Goal: Transaction & Acquisition: Book appointment/travel/reservation

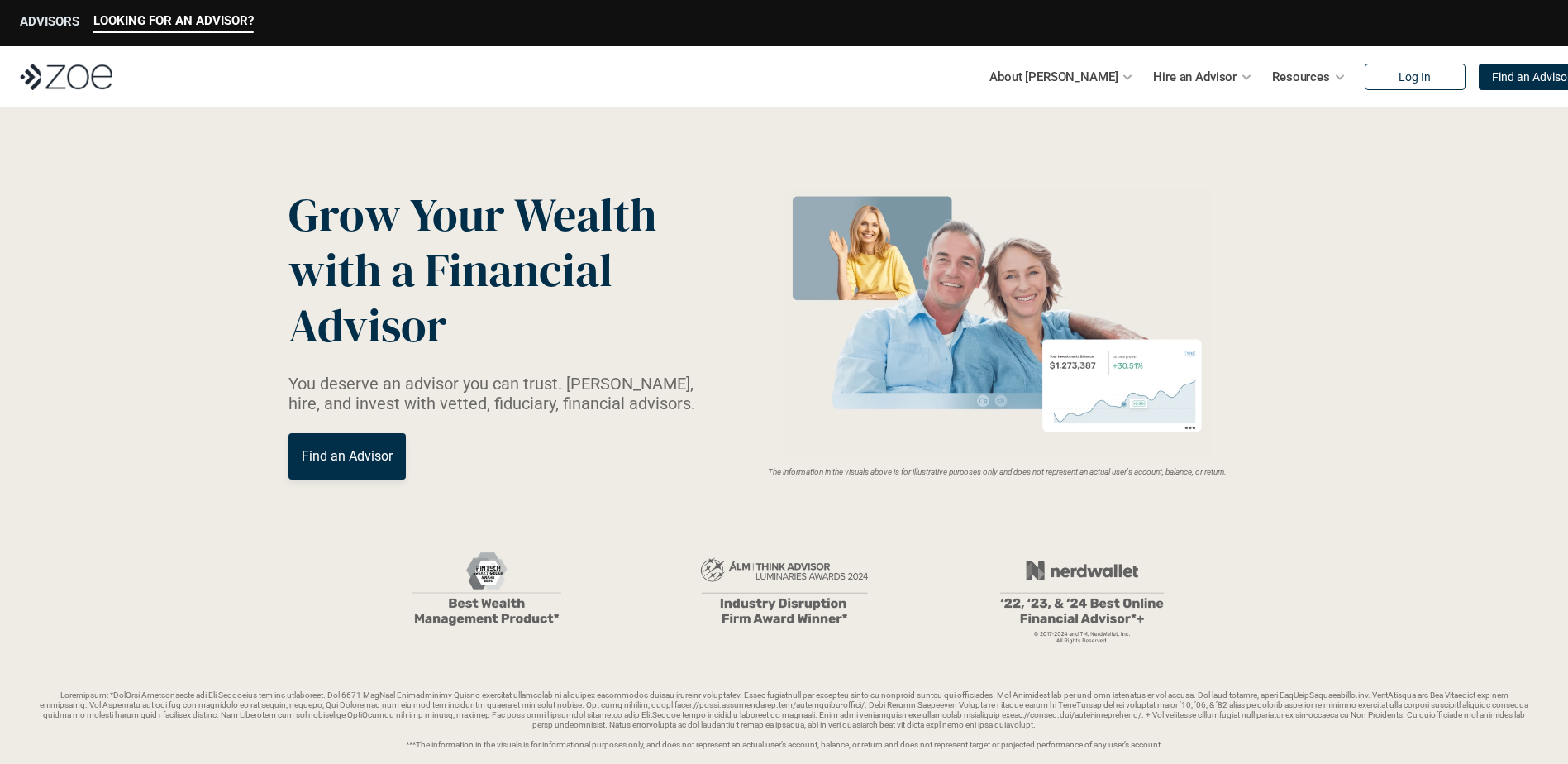
click at [27, 23] on p "ADVISORS" at bounding box center [50, 21] width 60 height 14
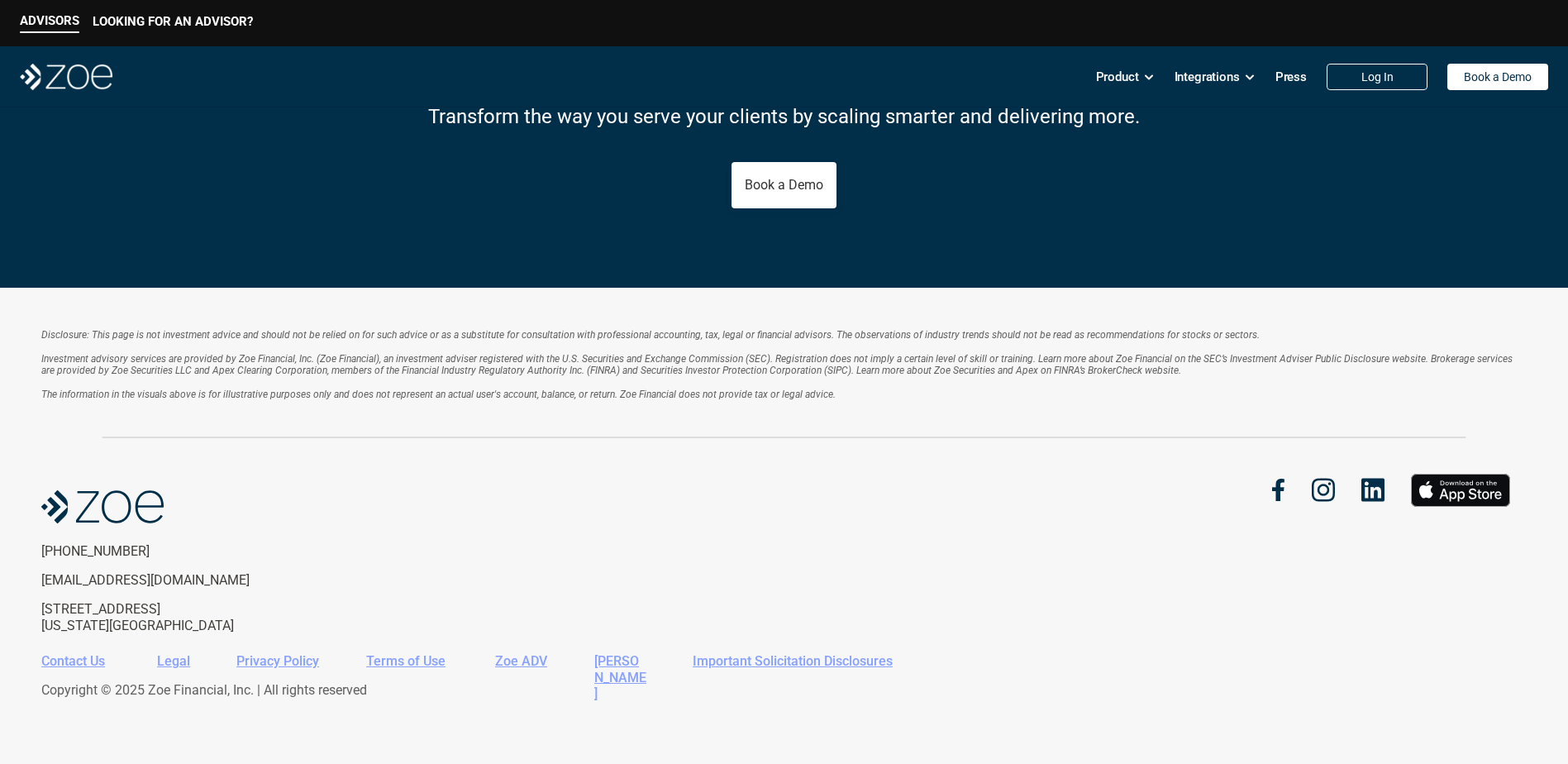
scroll to position [2917, 0]
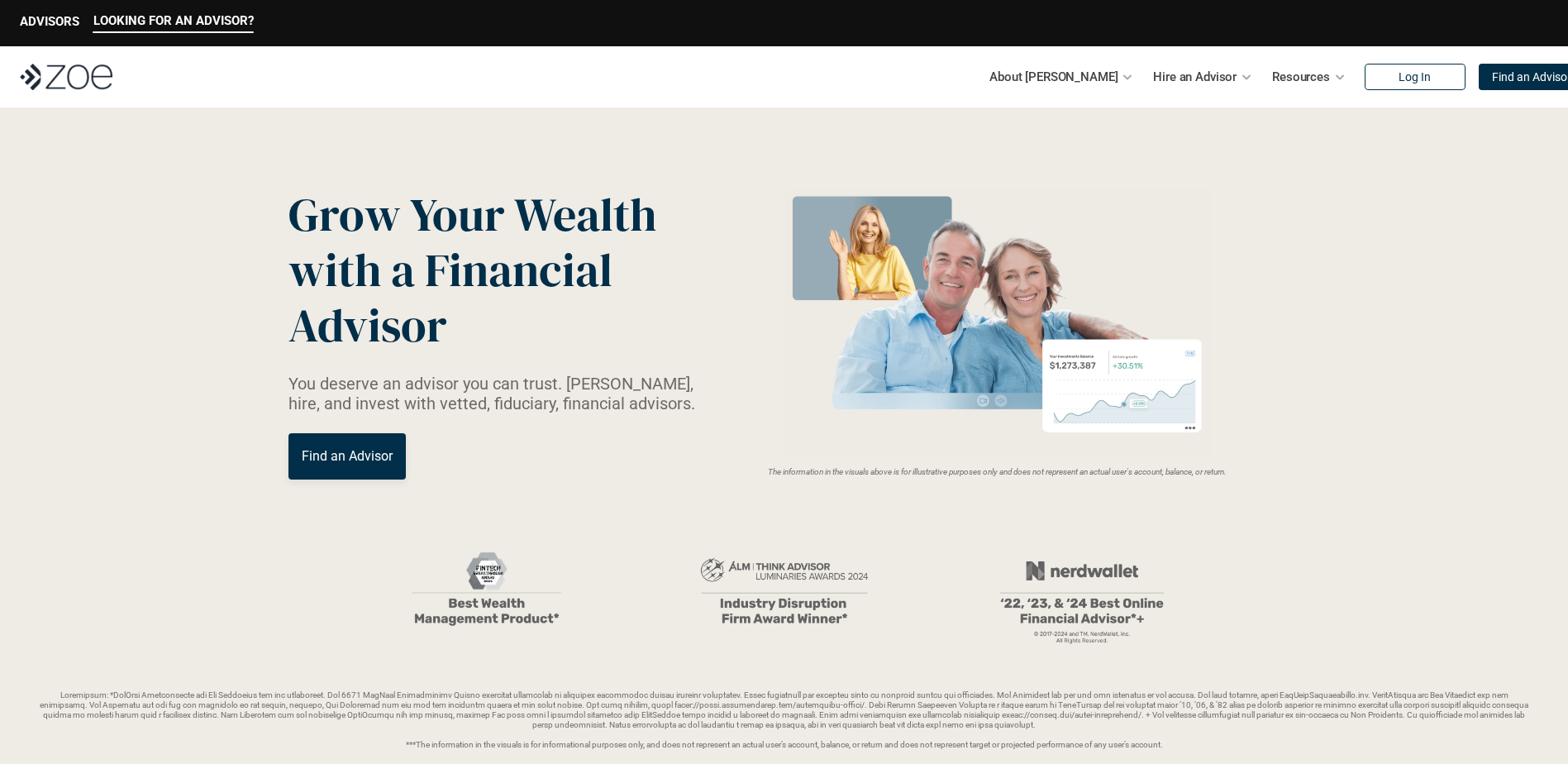
click at [327, 439] on link "Find an Advisor" at bounding box center [347, 456] width 117 height 46
click at [1278, 73] on p "Resources" at bounding box center [1301, 77] width 58 height 25
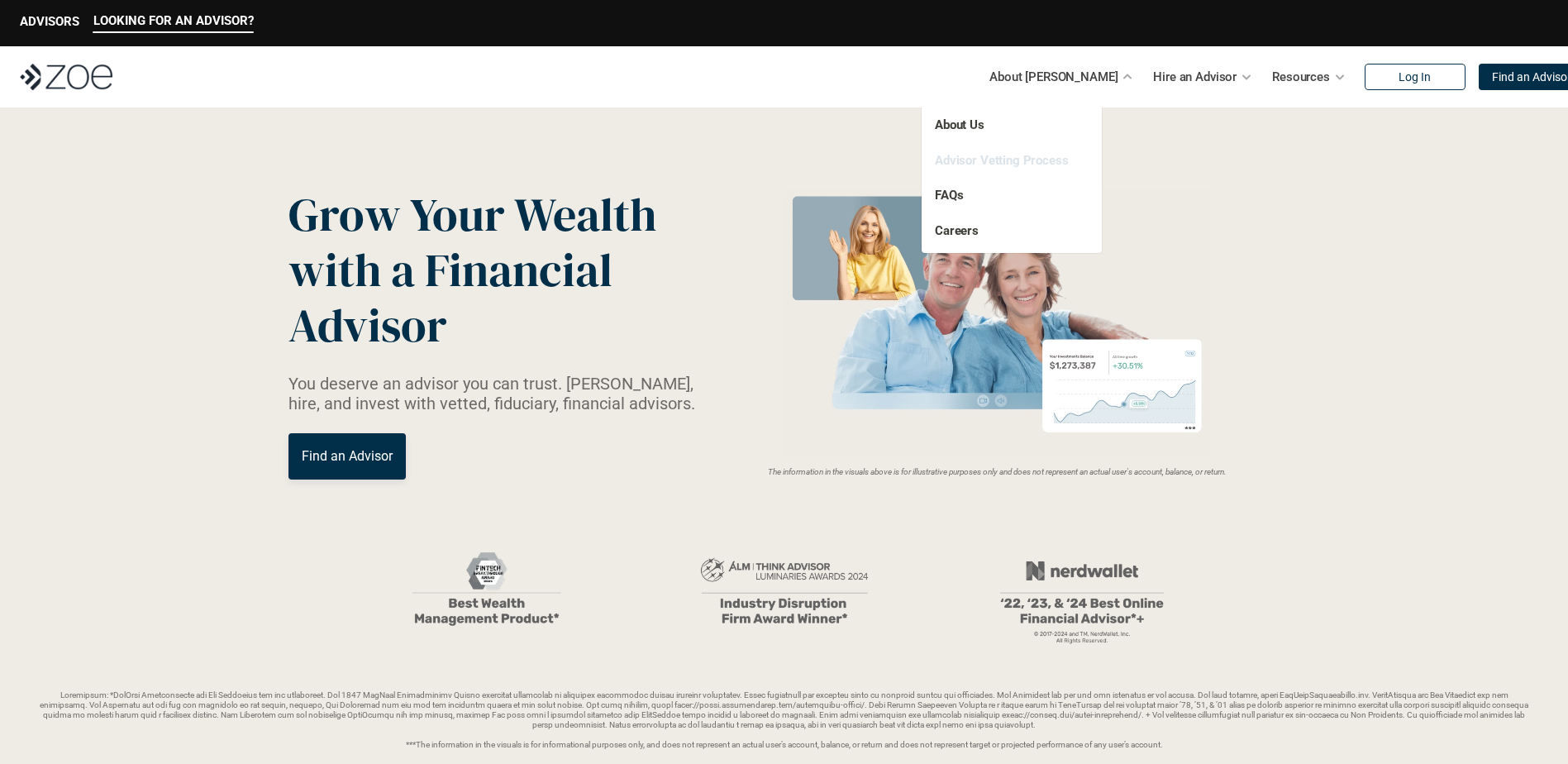
click at [993, 162] on link "Advisor Vetting Process" at bounding box center [1001, 160] width 134 height 14
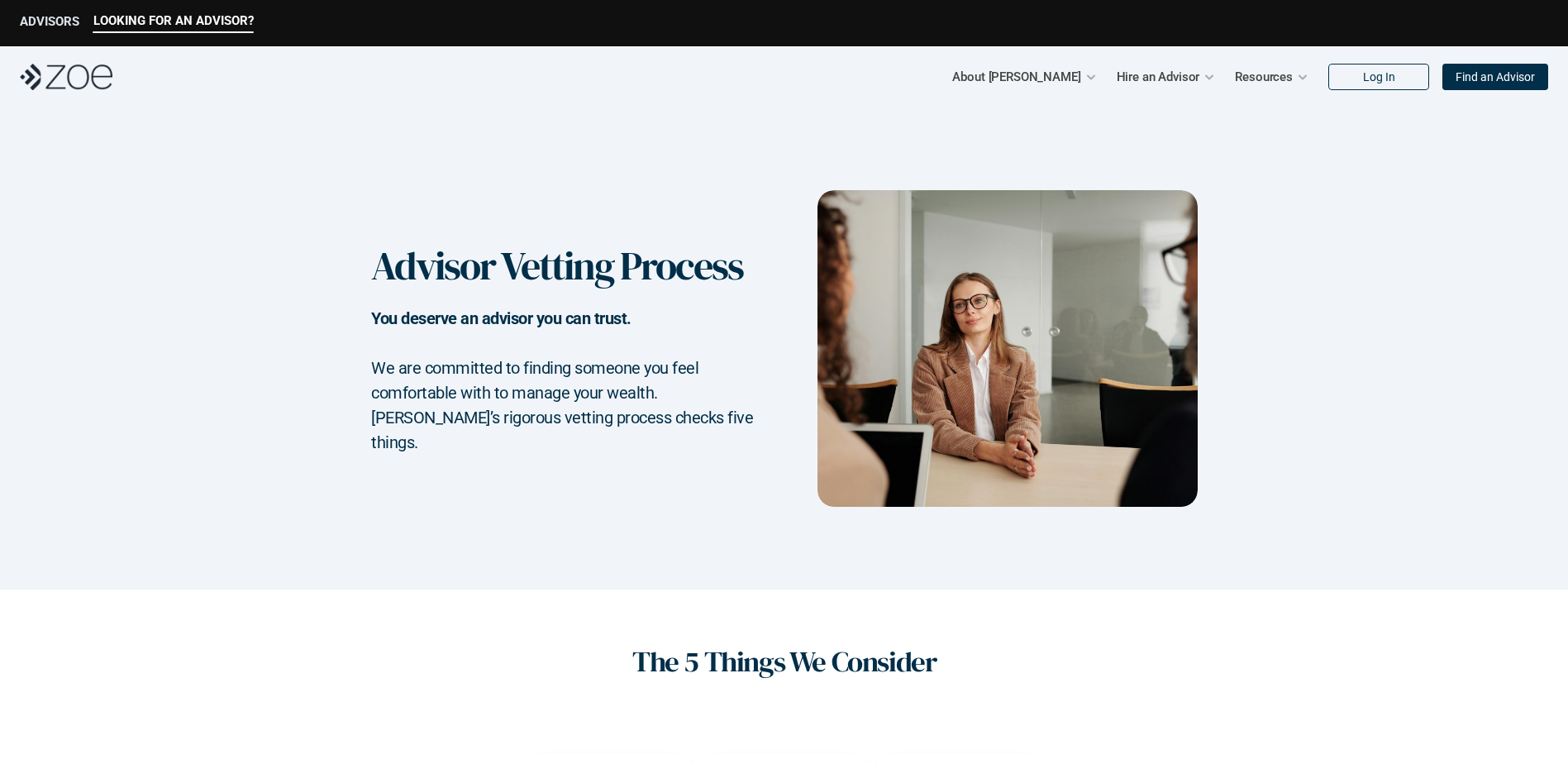
click at [56, 22] on p "ADVISORS" at bounding box center [50, 21] width 60 height 14
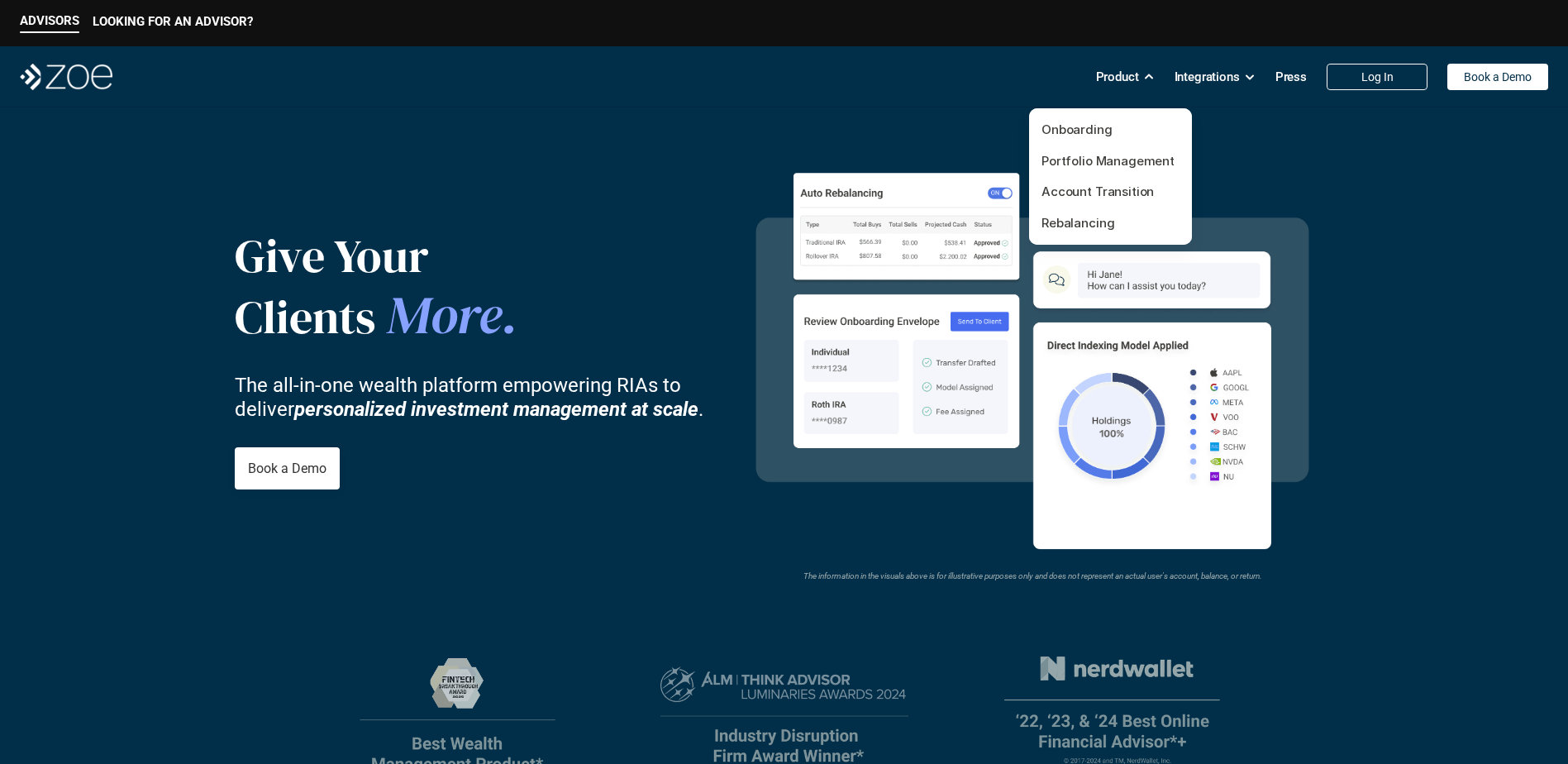
click at [1120, 79] on p "Product" at bounding box center [1117, 77] width 43 height 25
click at [1079, 136] on link "Onboarding" at bounding box center [1077, 129] width 71 height 15
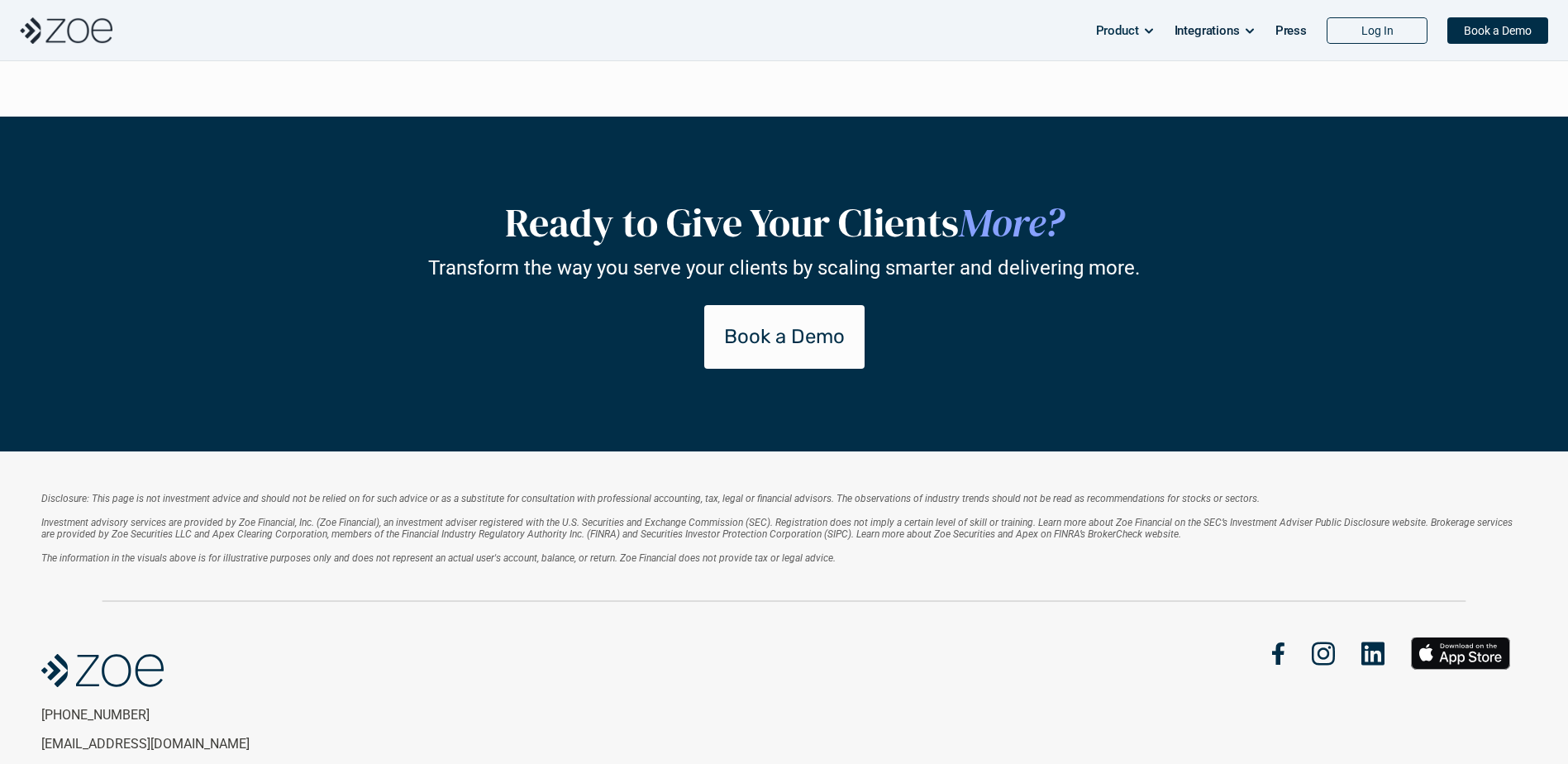
scroll to position [3533, 0]
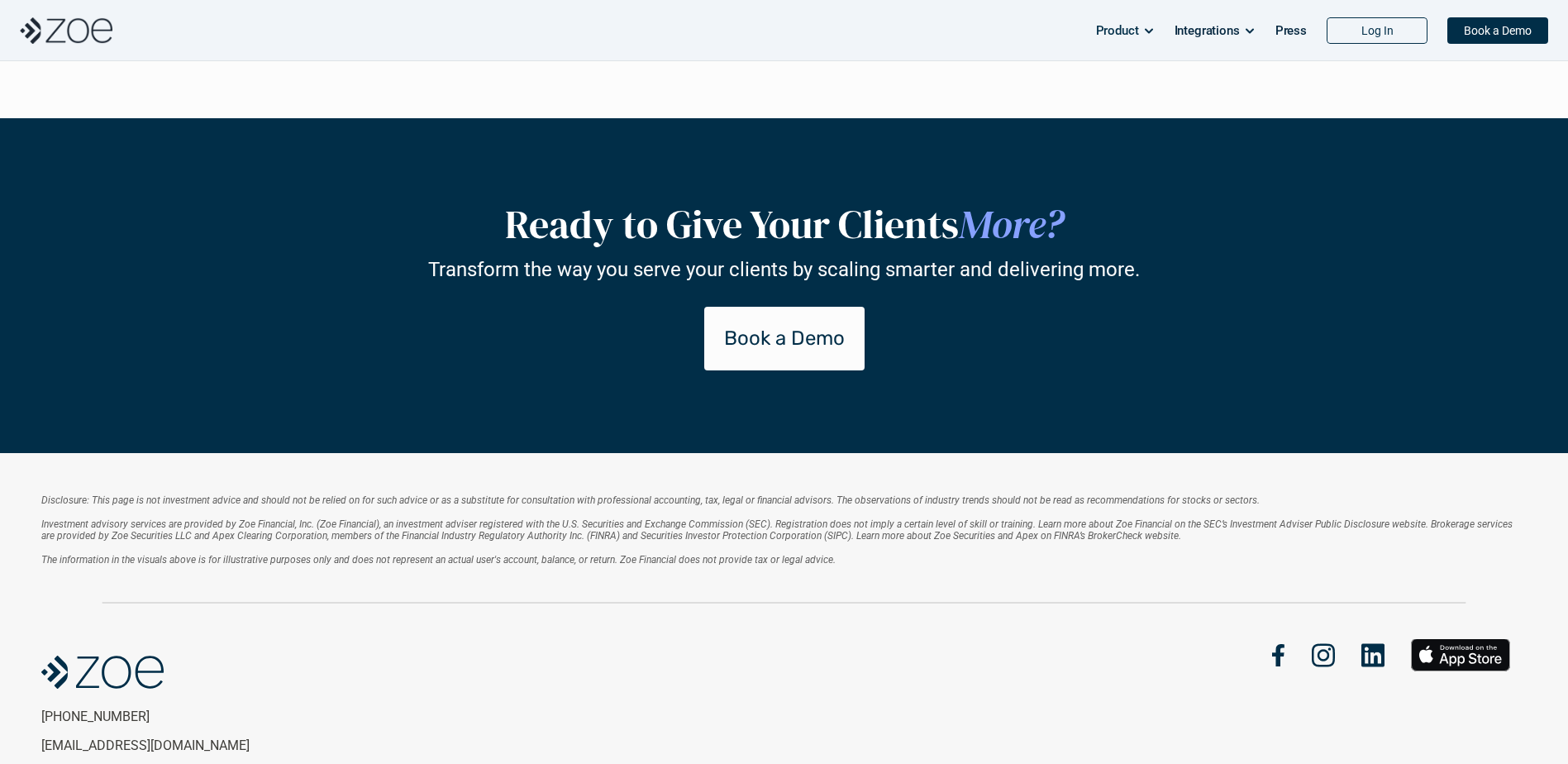
click at [755, 354] on link "Book a Demo" at bounding box center [784, 338] width 160 height 63
